Goal: Check status: Check status

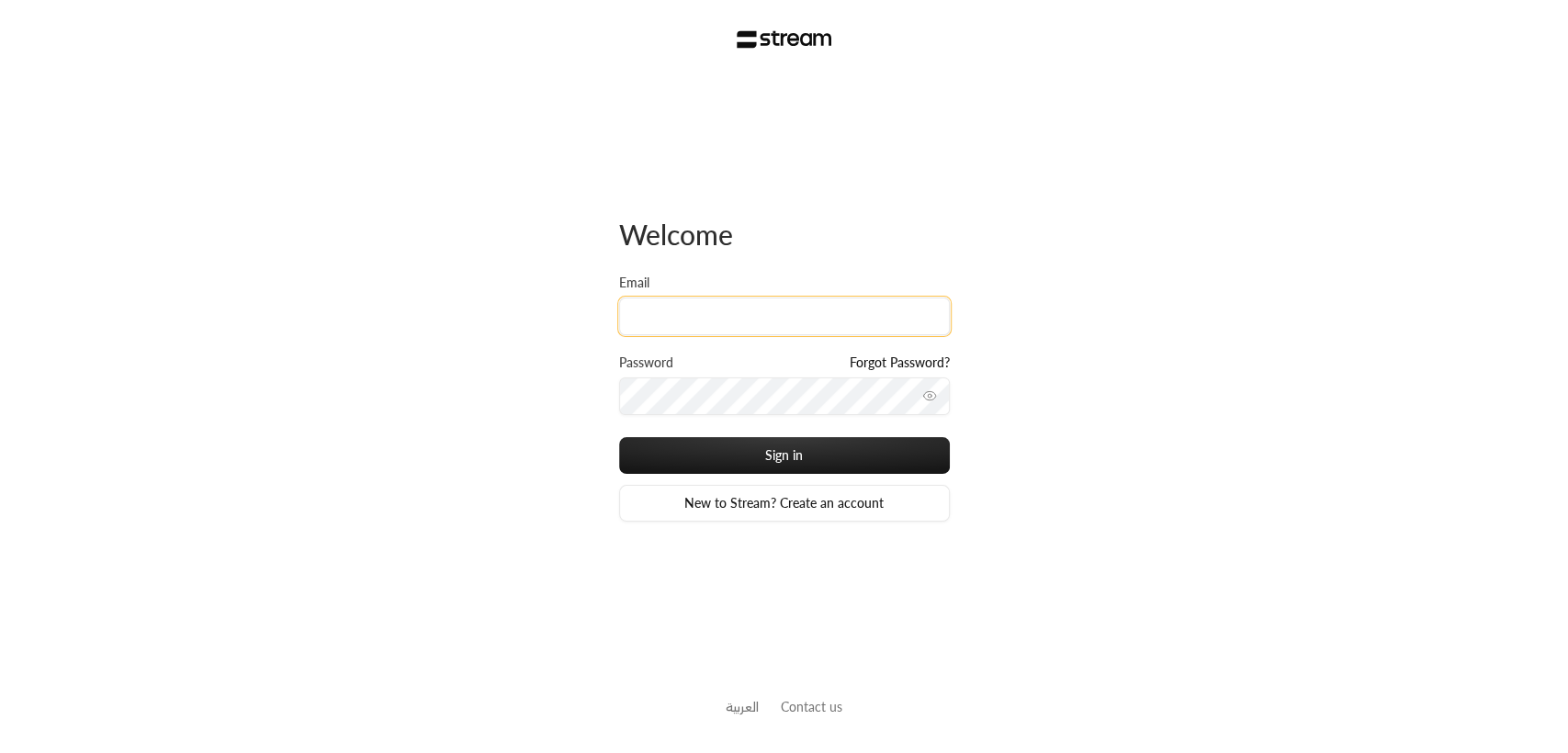
type input "mrasharabi+vid@streampay.sa"
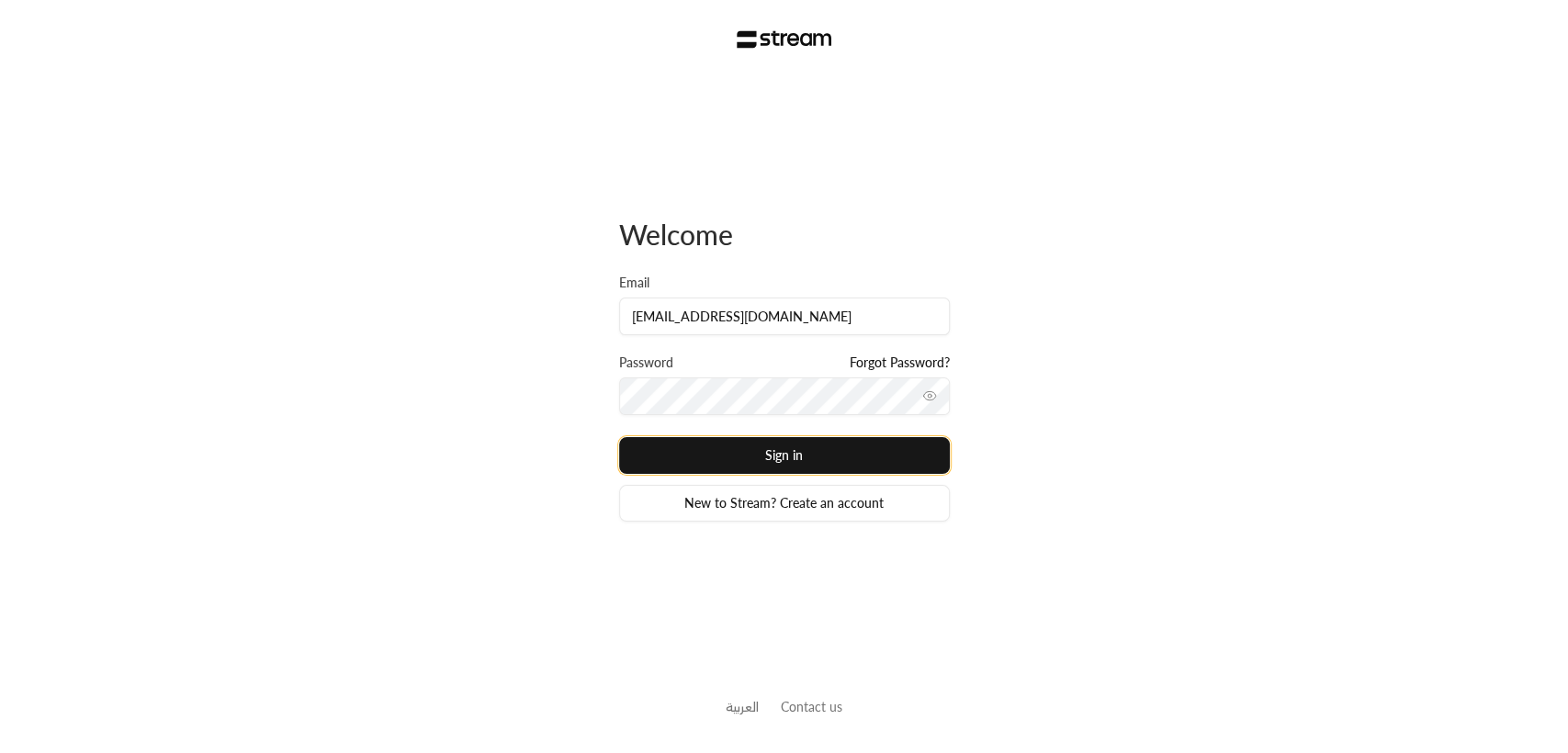
click at [793, 464] on button "Sign in" at bounding box center [784, 455] width 331 height 36
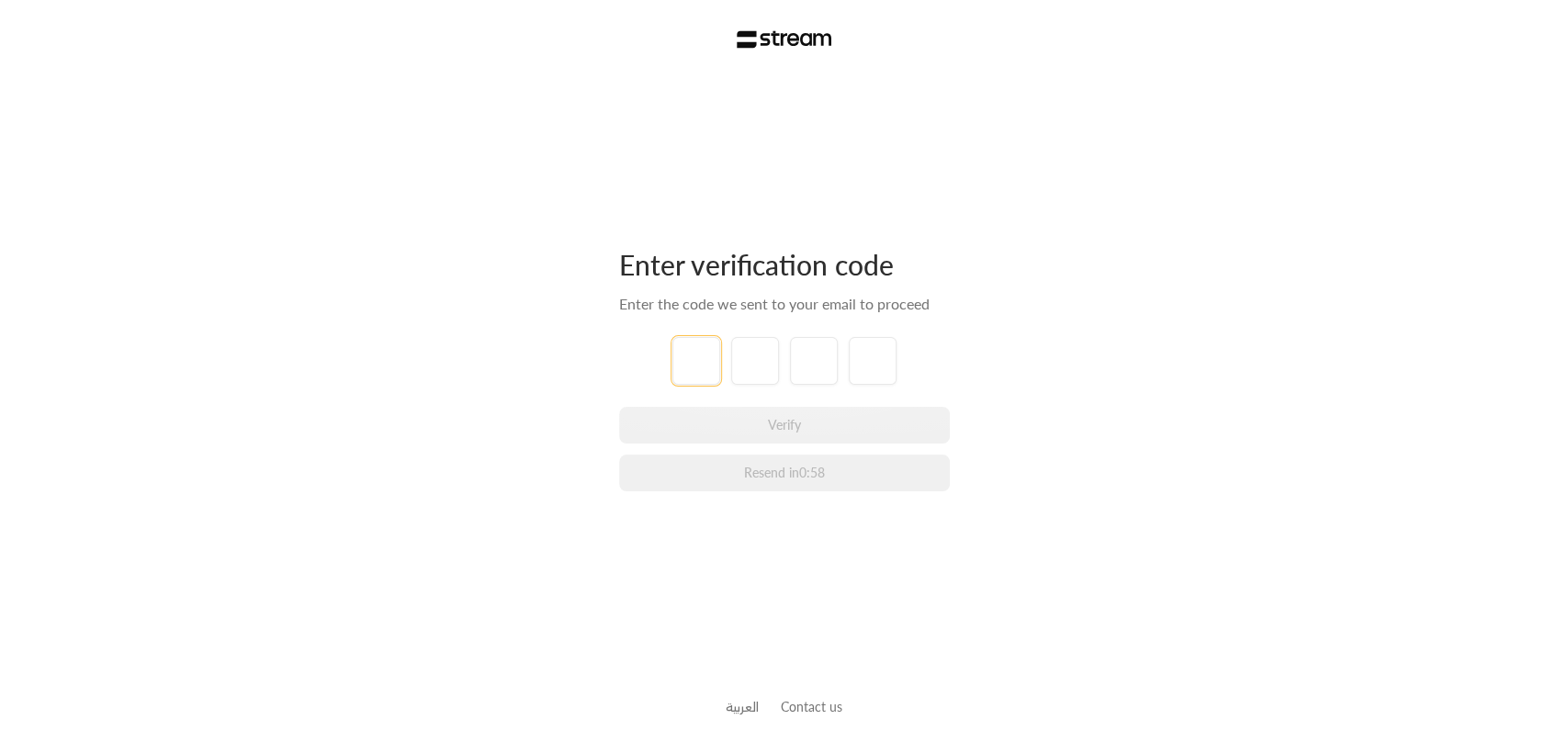
type input "1"
type input "2"
type input "3"
type input "4"
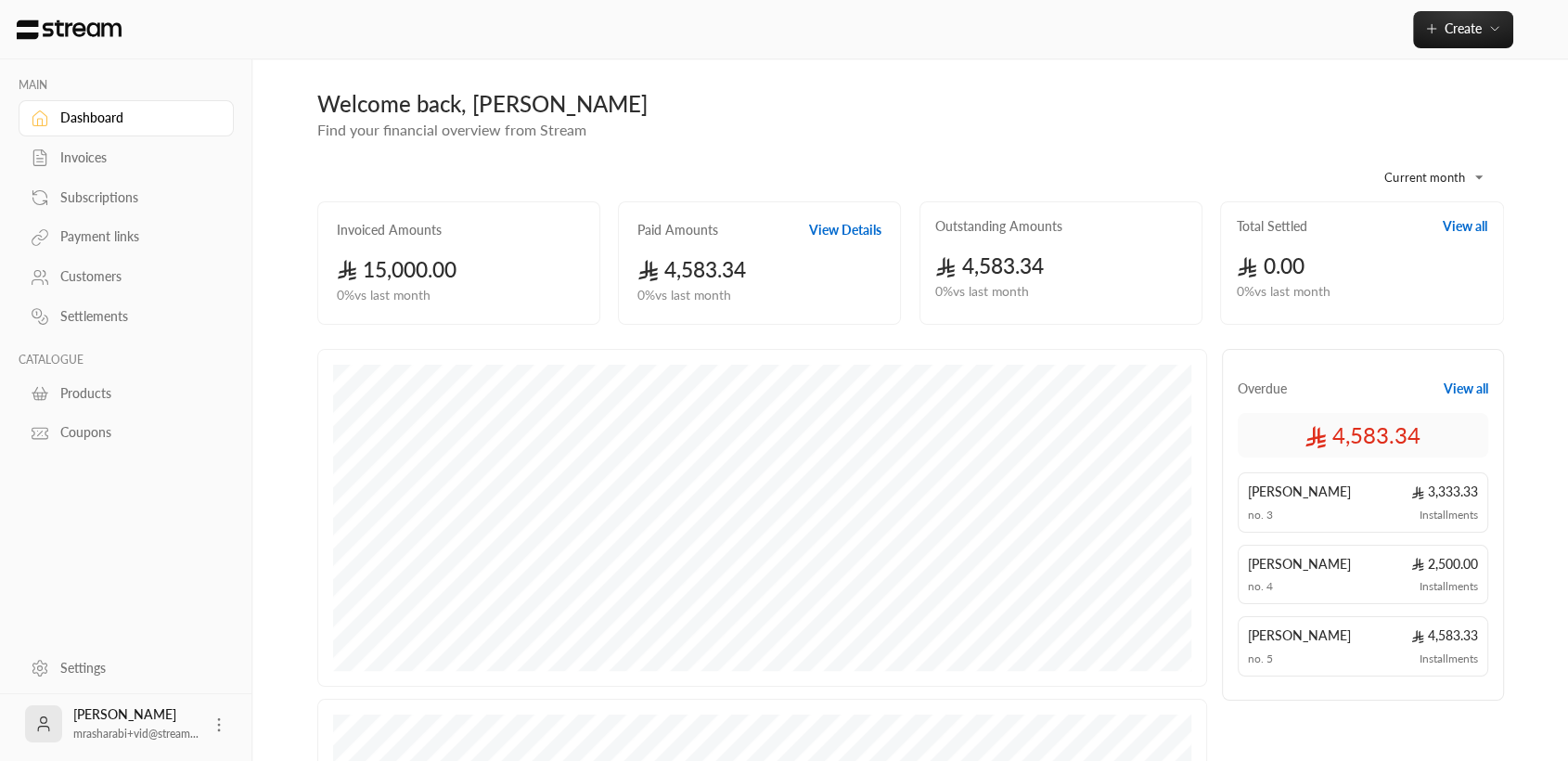
click at [104, 158] on div "Invoices" at bounding box center [135, 158] width 150 height 19
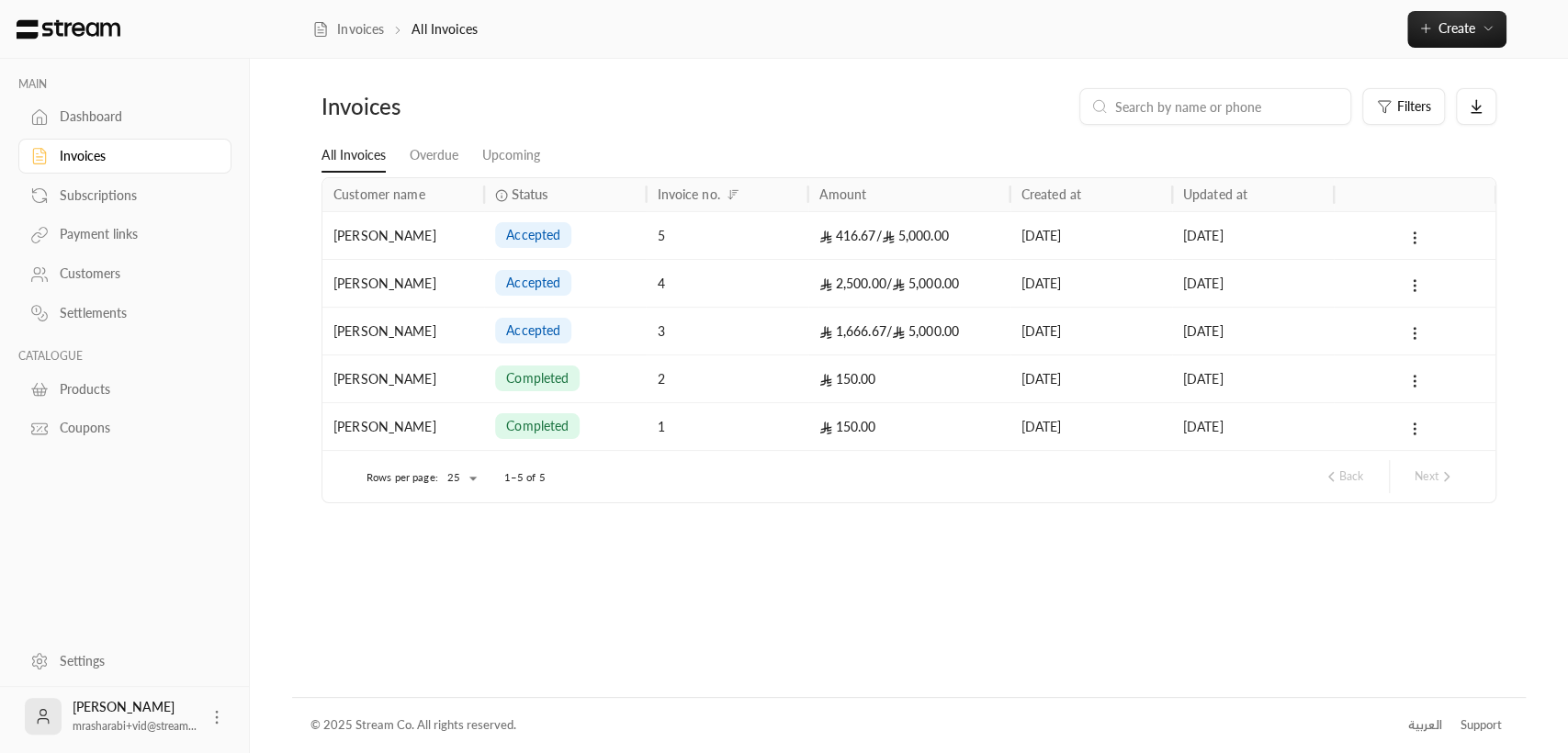
click at [616, 340] on div "accepted" at bounding box center [564, 331] width 139 height 47
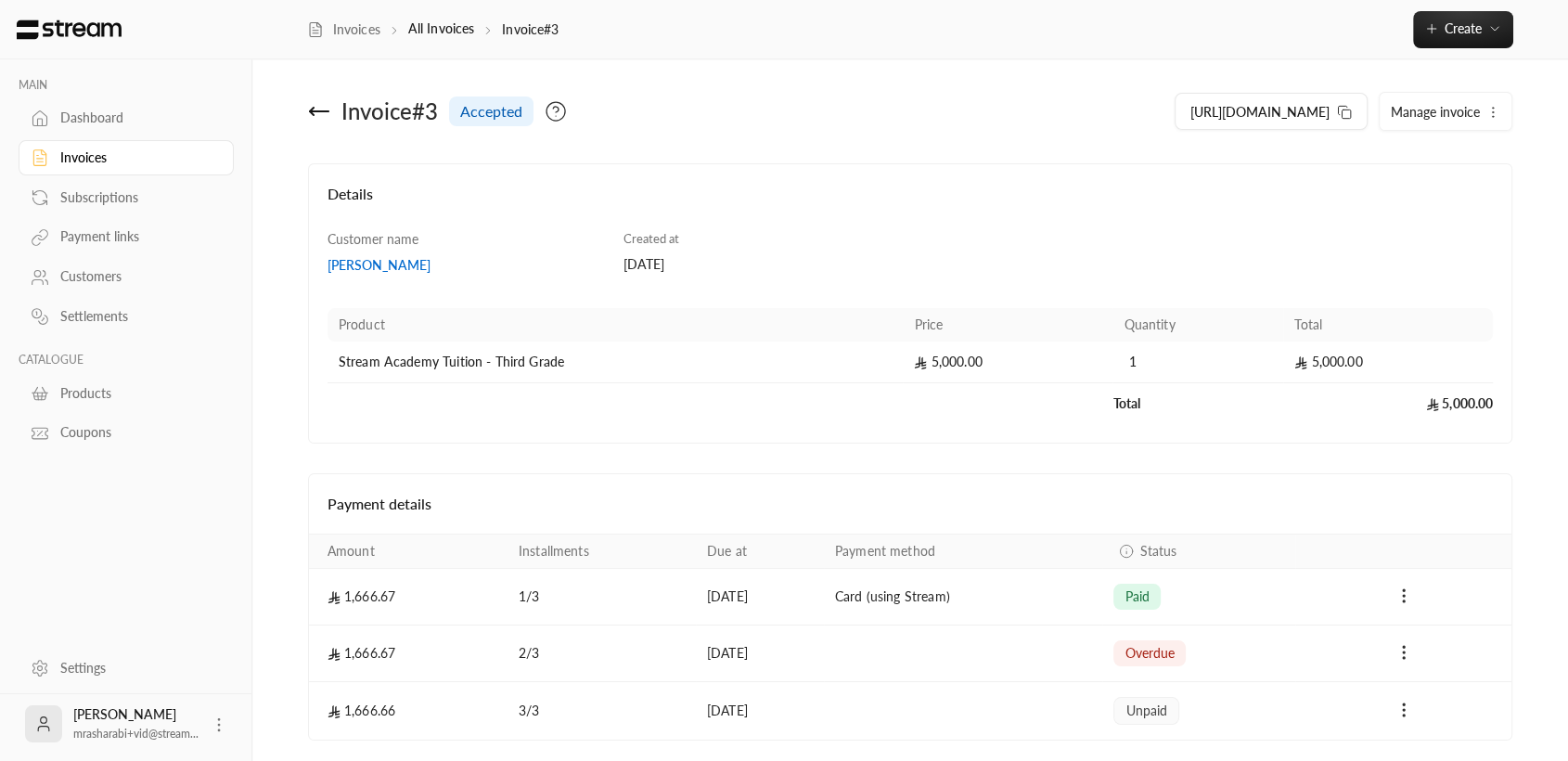
scroll to position [65, 0]
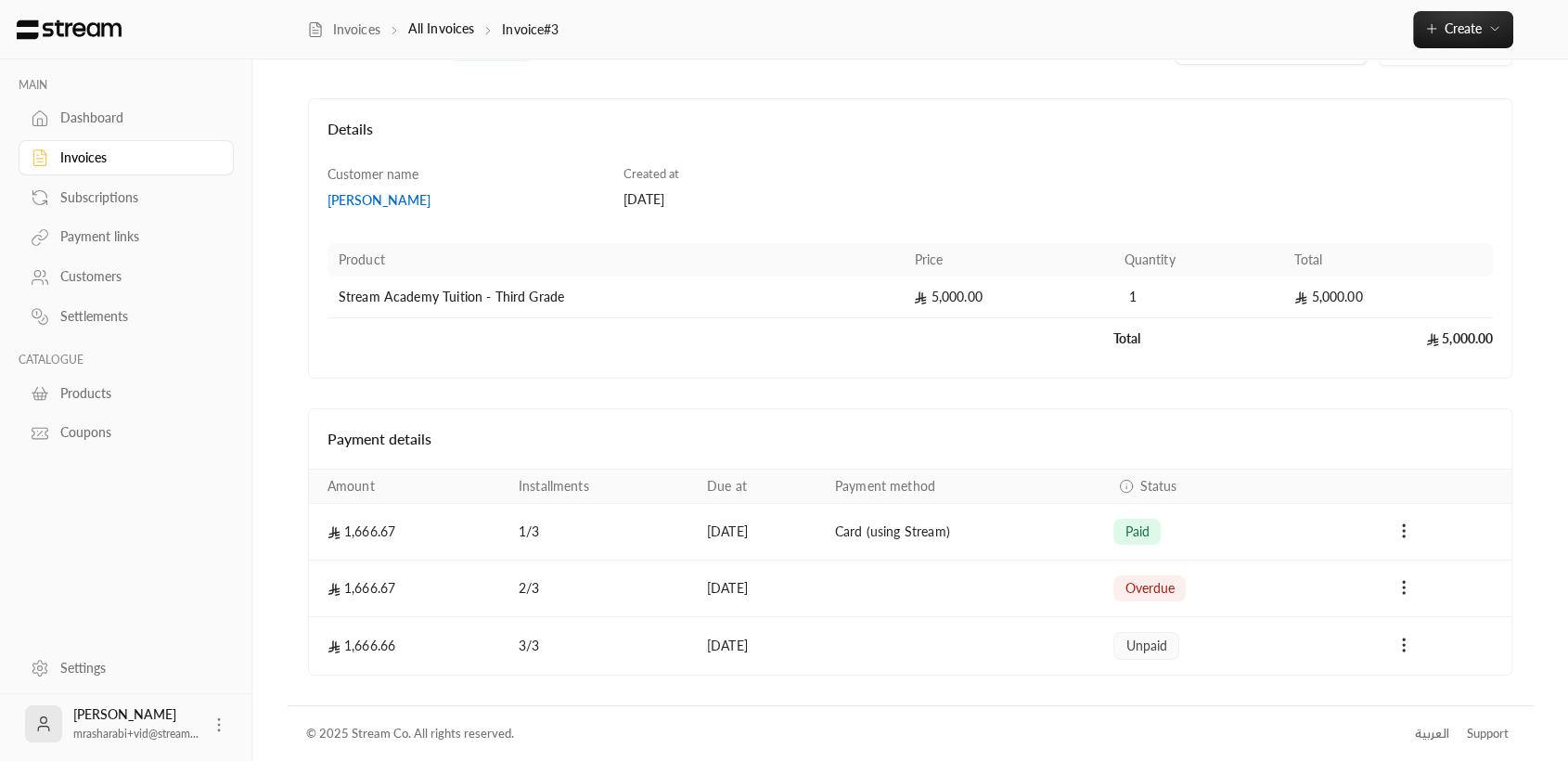
click at [1156, 599] on div "overdue" at bounding box center [1149, 588] width 73 height 26
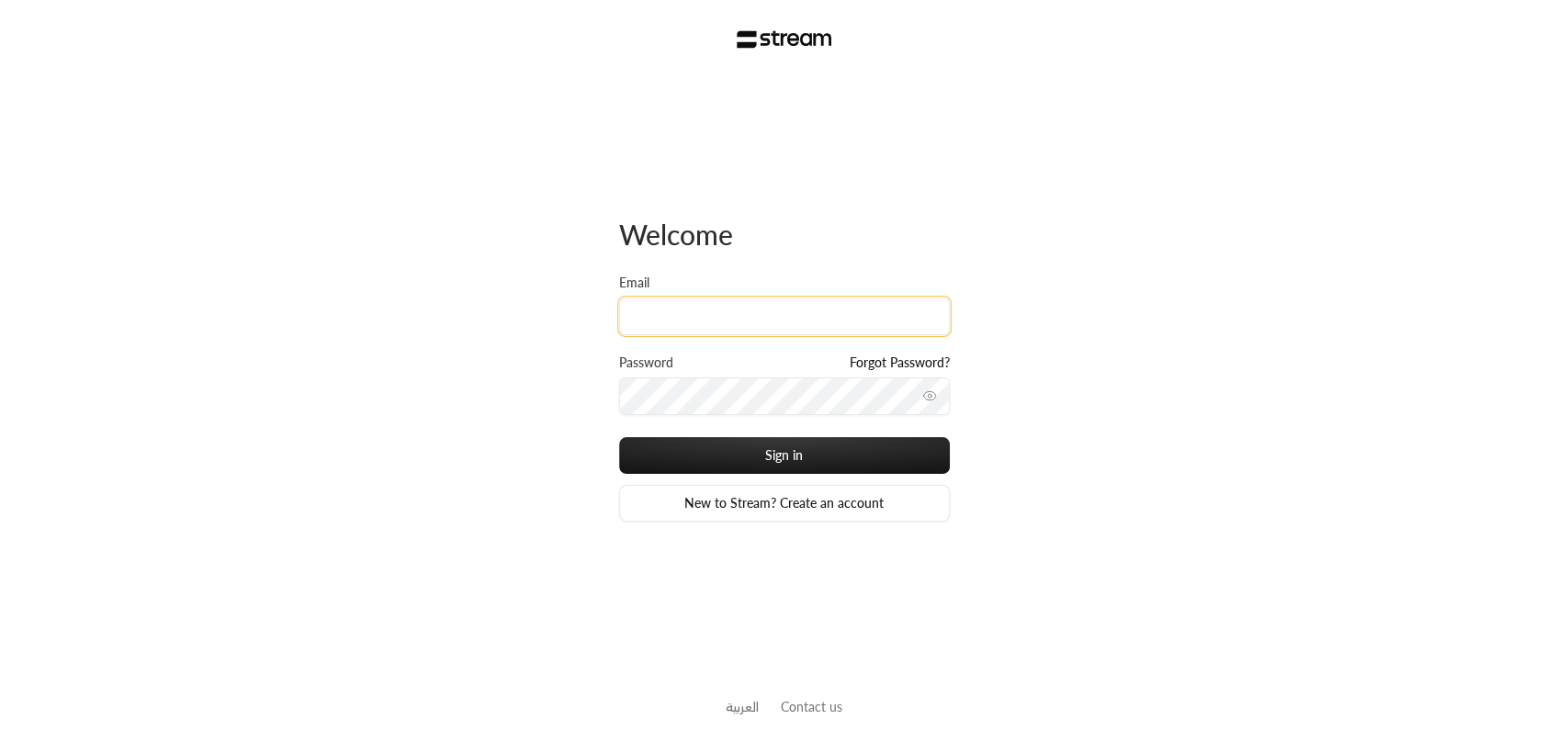
type input "mrasharabi+vid@streampay.sa"
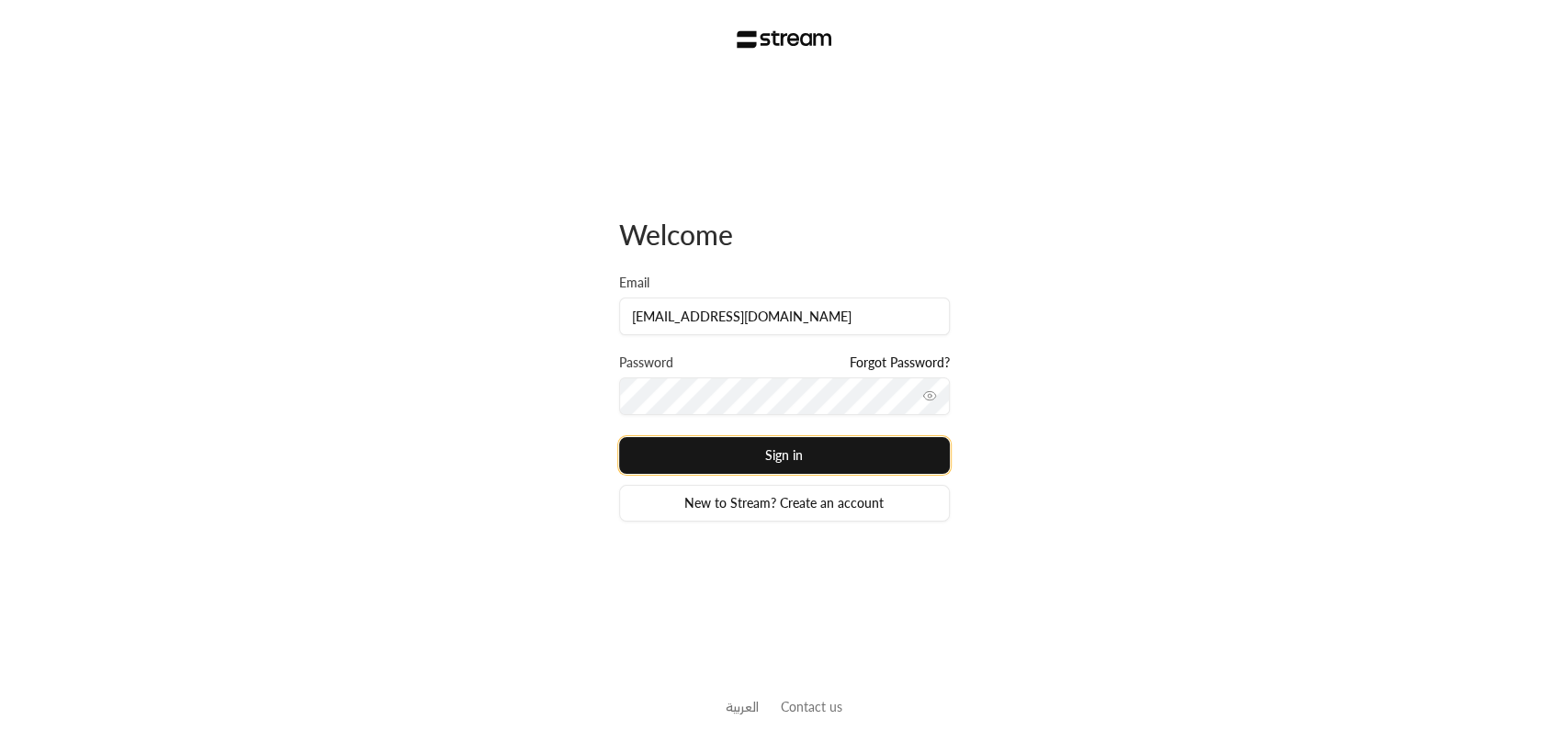
click at [778, 456] on button "Sign in" at bounding box center [784, 455] width 331 height 36
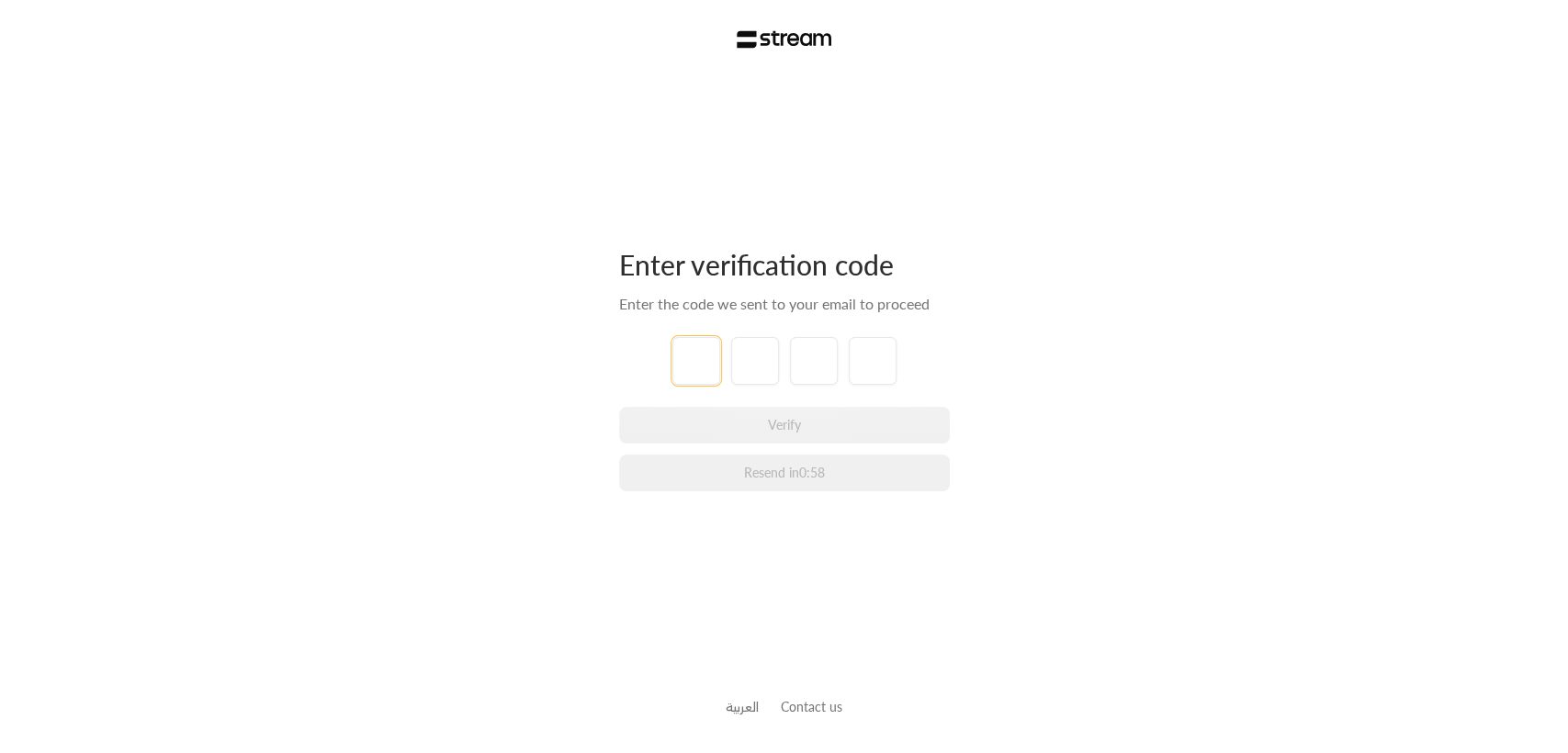
type input "1"
type input "2"
type input "3"
type input "4"
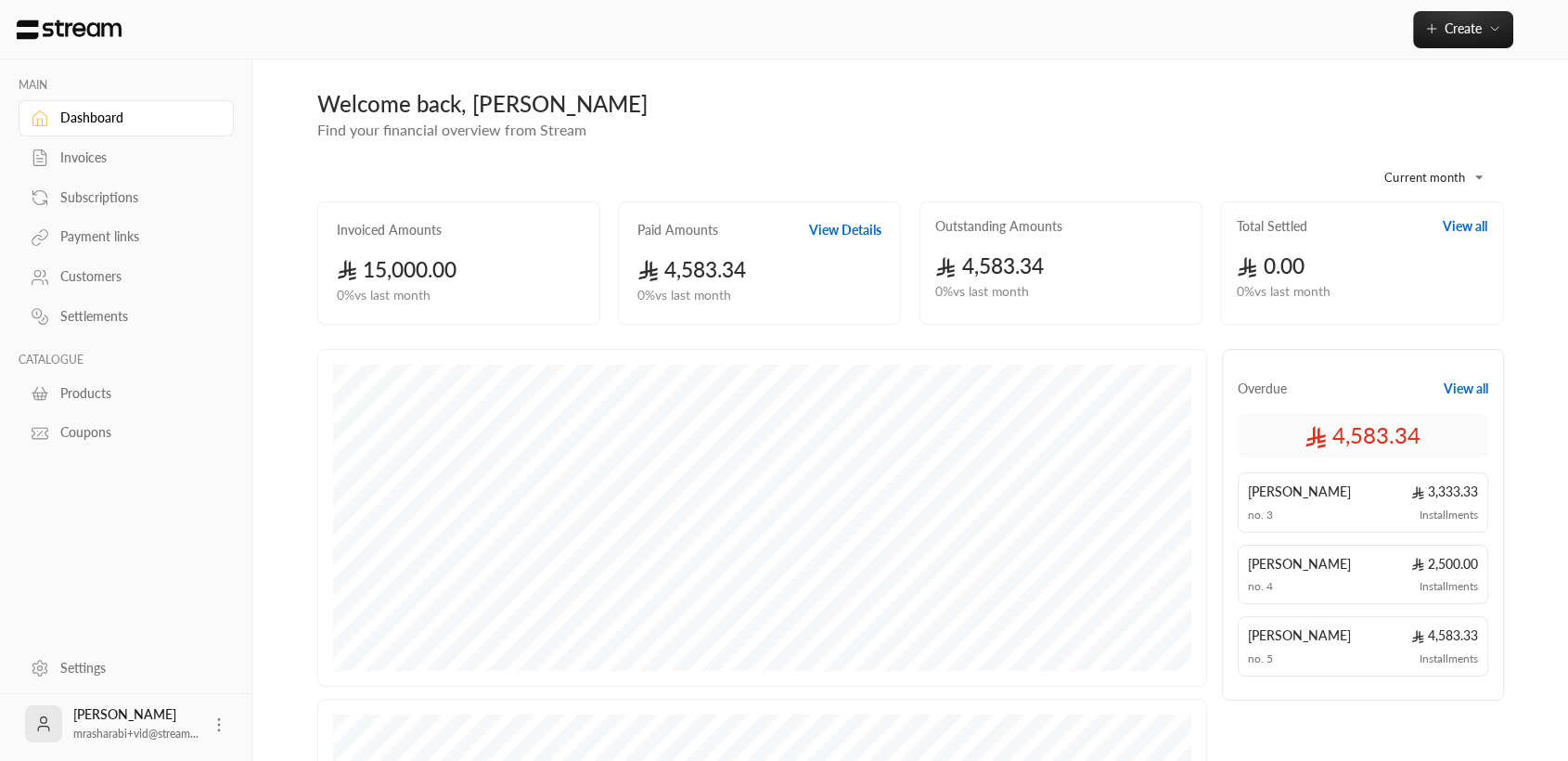
click at [64, 159] on div "Invoices" at bounding box center [135, 158] width 150 height 19
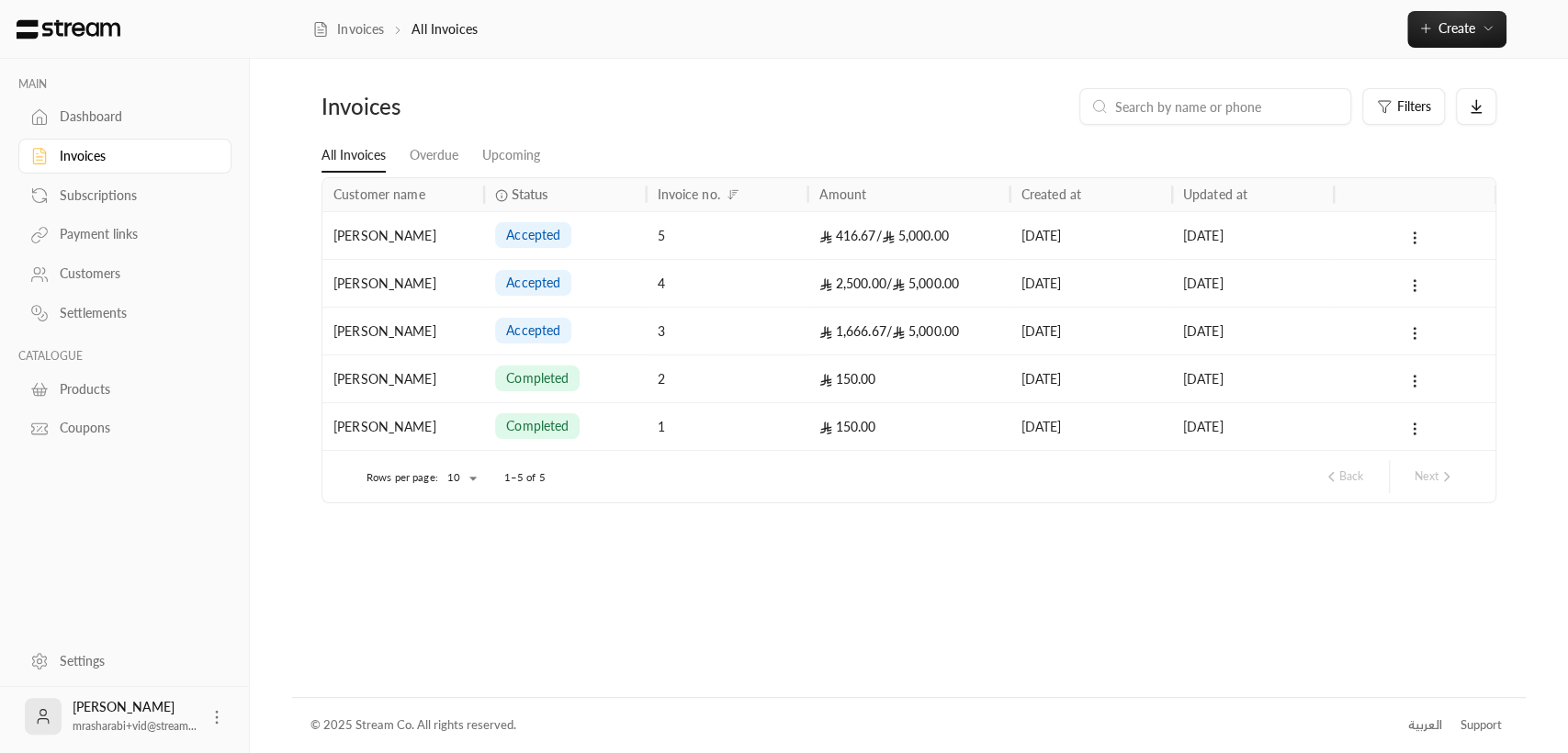
click at [595, 348] on div "accepted" at bounding box center [564, 331] width 139 height 47
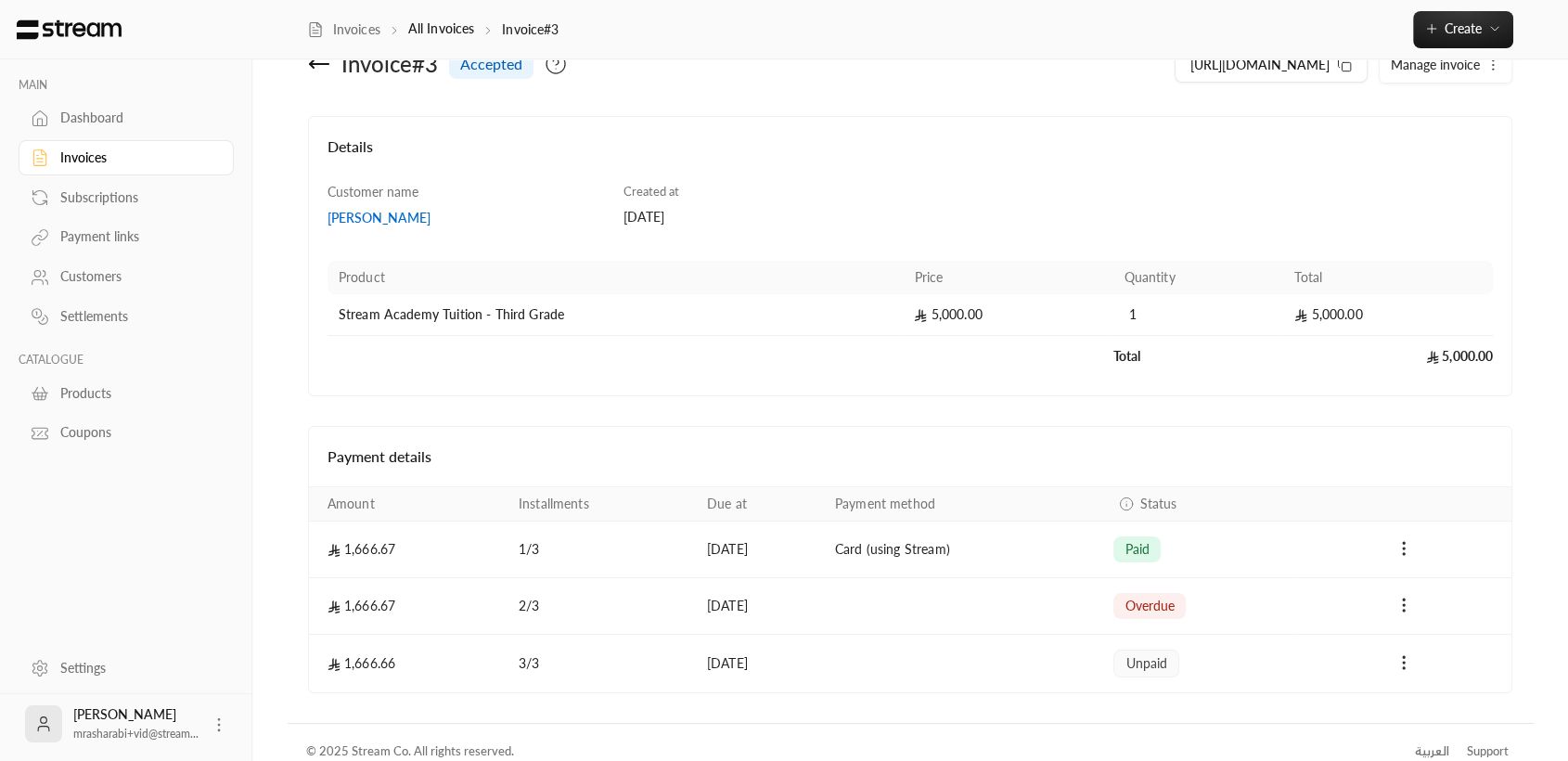
scroll to position [65, 0]
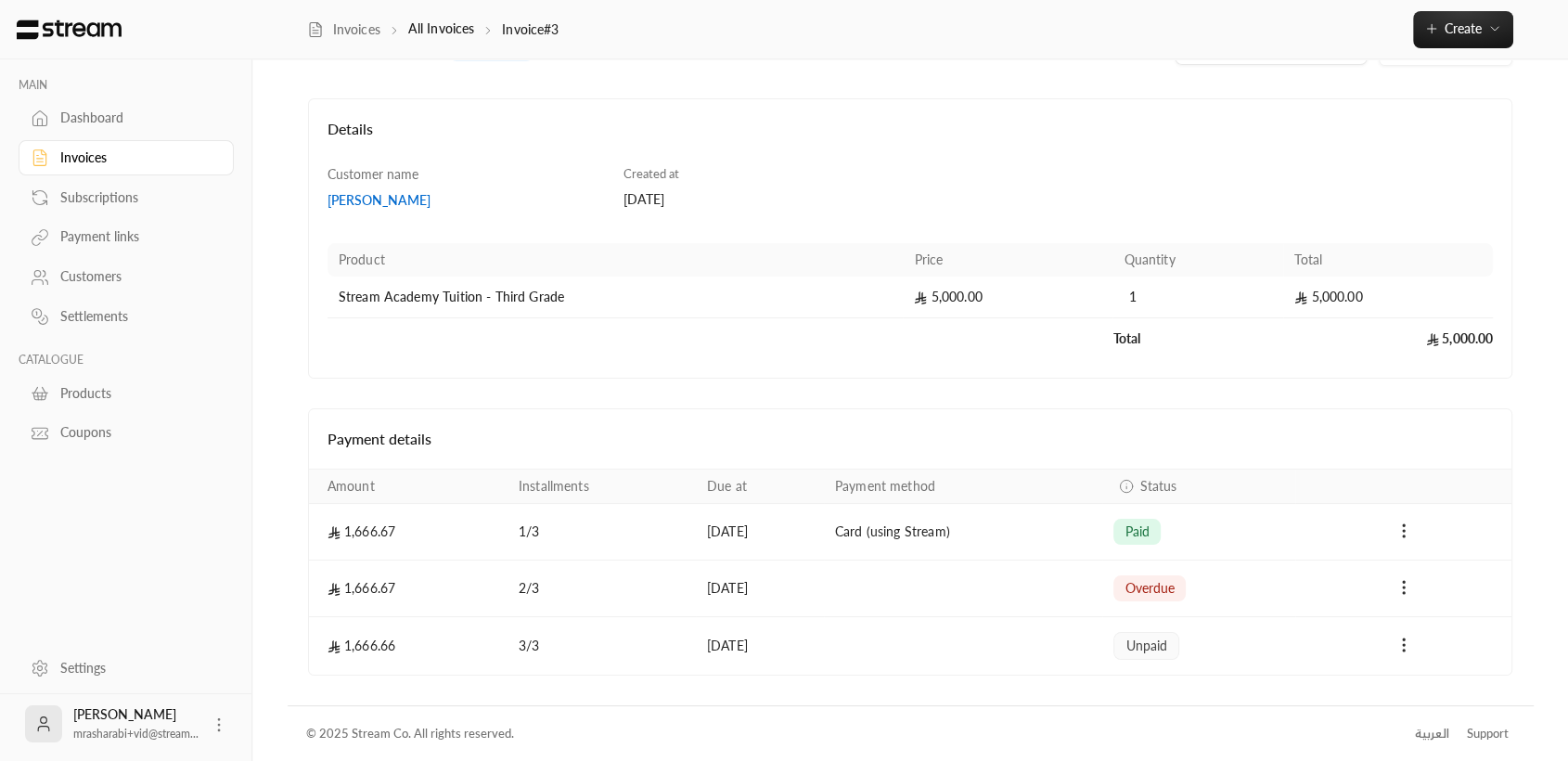
click at [81, 158] on div "Invoices" at bounding box center [135, 158] width 150 height 19
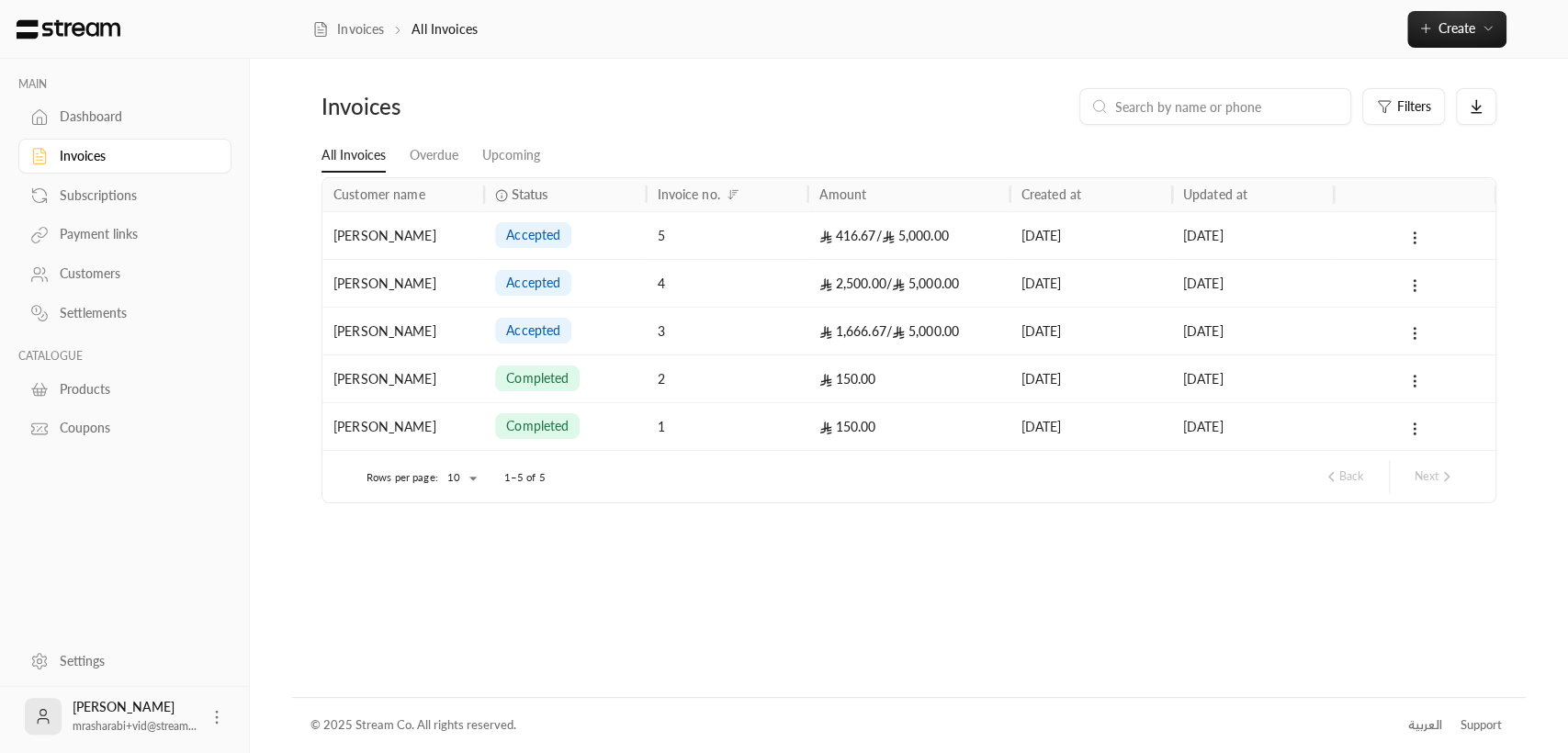
click at [599, 334] on div "accepted" at bounding box center [564, 331] width 139 height 47
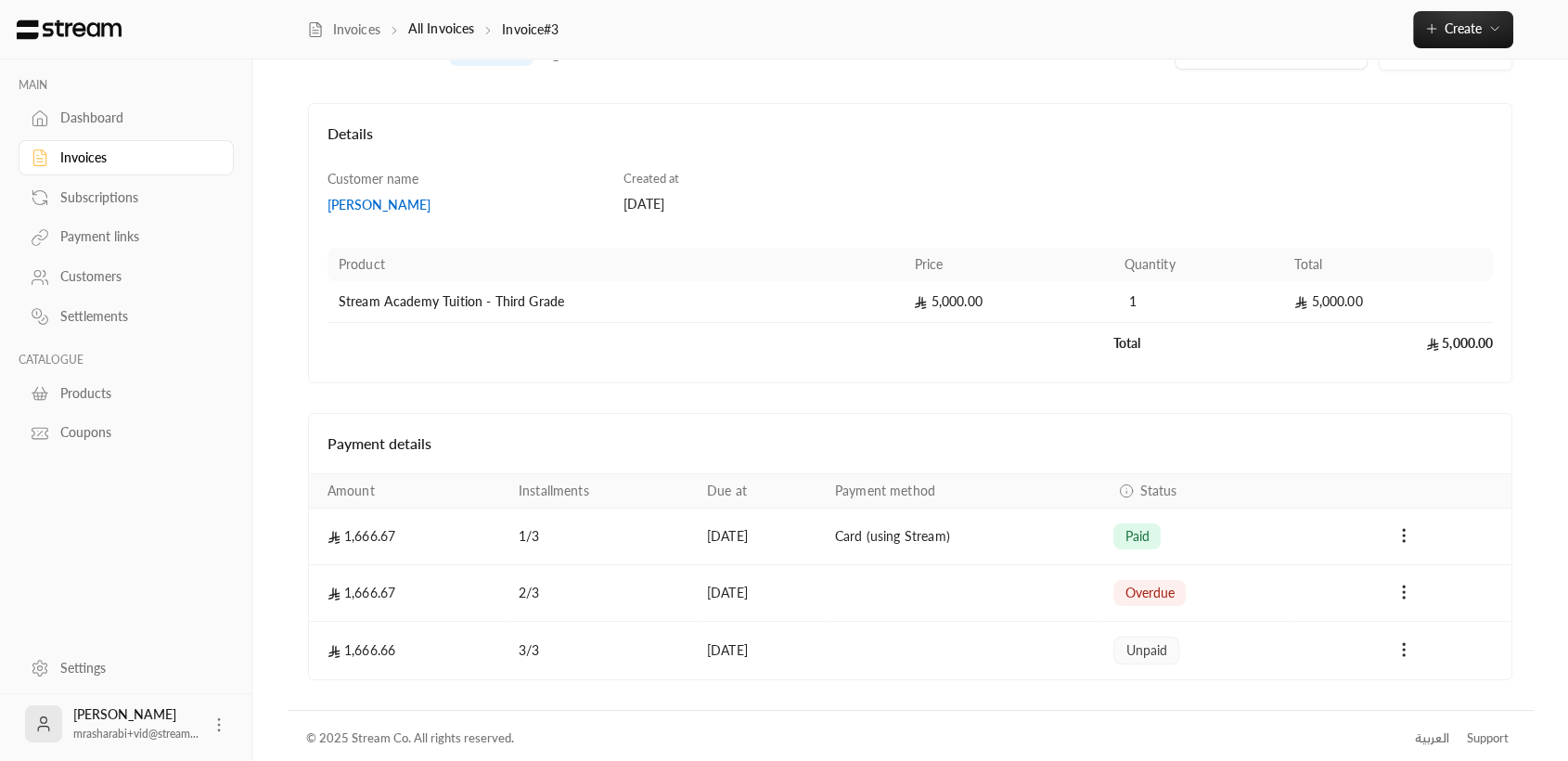
scroll to position [65, 0]
click at [1132, 604] on td "overdue" at bounding box center [1199, 589] width 193 height 57
